Goal: Information Seeking & Learning: Learn about a topic

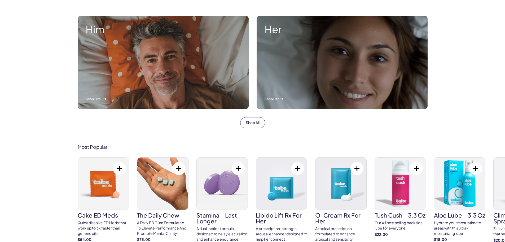
click at [151, 72] on div "Him Shop Him" at bounding box center [163, 62] width 171 height 93
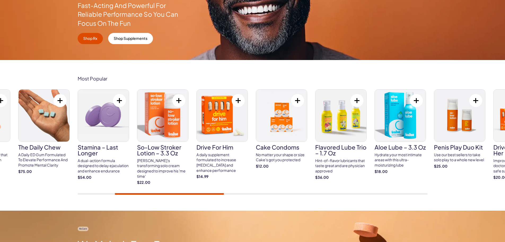
scroll to position [133, 0]
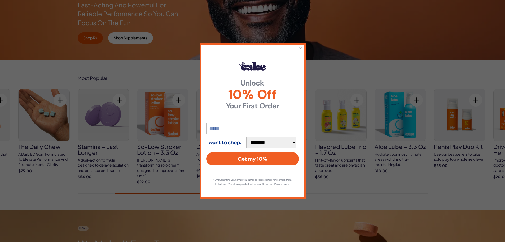
click at [301, 46] on button "×" at bounding box center [300, 48] width 3 height 6
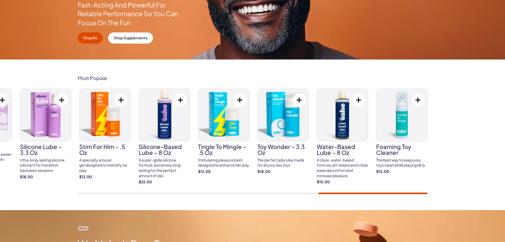
click at [420, 188] on div "Cake ED Meds Quick dissolve ED Meds that work up to 3x faster than generic pill…" at bounding box center [253, 141] width 350 height 105
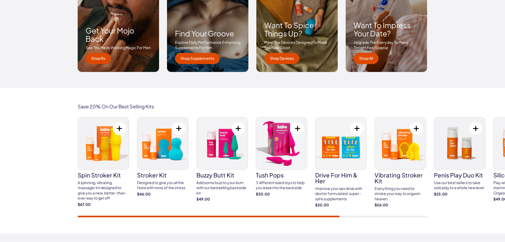
scroll to position [0, 0]
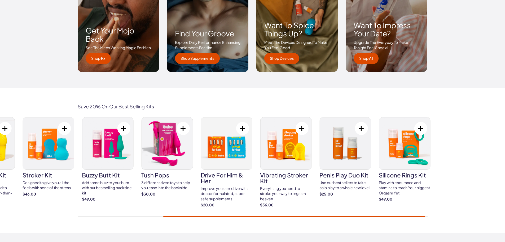
click at [237, 216] on div at bounding box center [294, 216] width 262 height 2
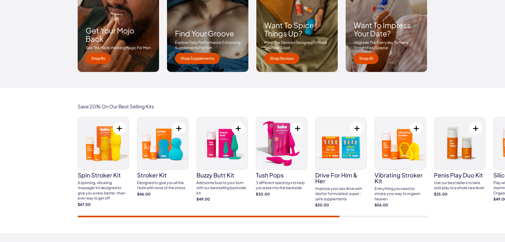
click at [113, 219] on div "Save 20% On Our Best Selling Kits spin stroker kit A spinning, vibrating massag…" at bounding box center [252, 160] width 505 height 145
